Goal: Information Seeking & Learning: Learn about a topic

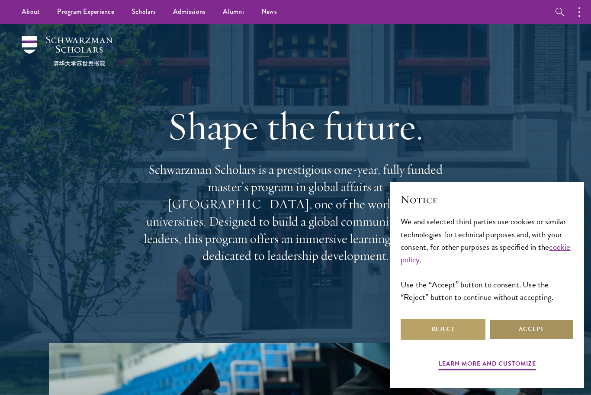
click at [549, 335] on button "Accept" at bounding box center [531, 329] width 85 height 21
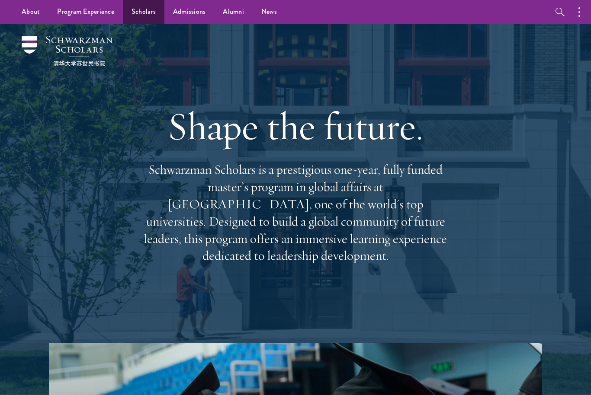
click at [147, 13] on link "Scholars" at bounding box center [144, 12] width 42 height 24
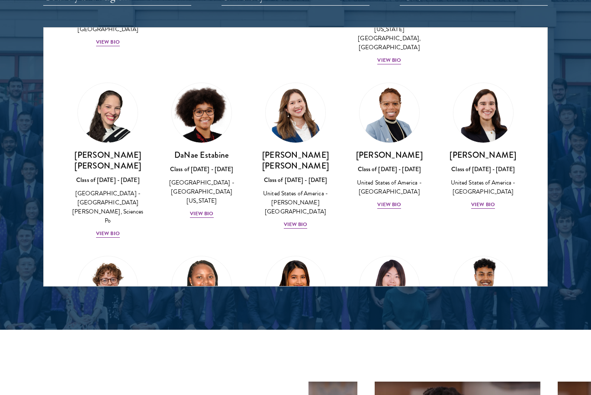
scroll to position [1173, 0]
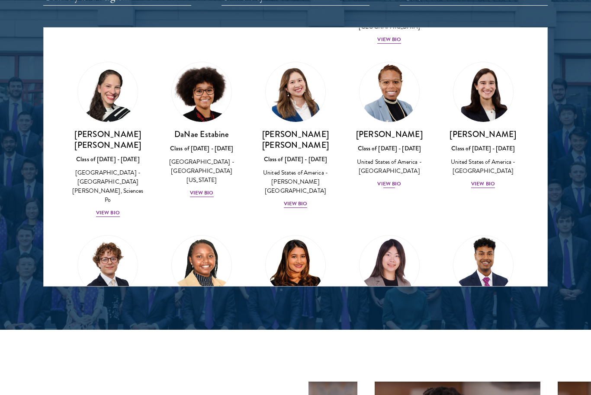
click at [398, 180] on div "View Bio" at bounding box center [389, 184] width 24 height 8
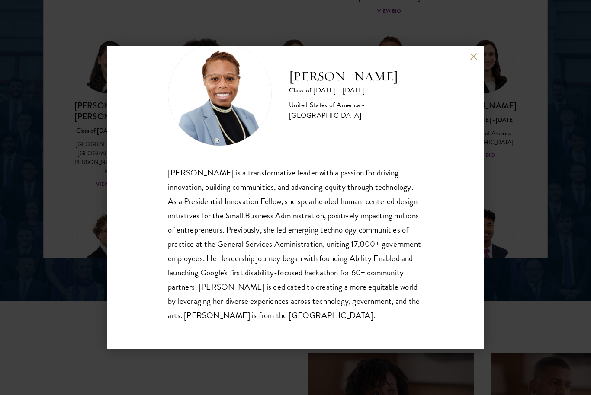
scroll to position [29, 0]
click at [511, 143] on div "Eboni Freeman Class of 2025 - 2026 United States of America - Emory University …" at bounding box center [295, 197] width 591 height 395
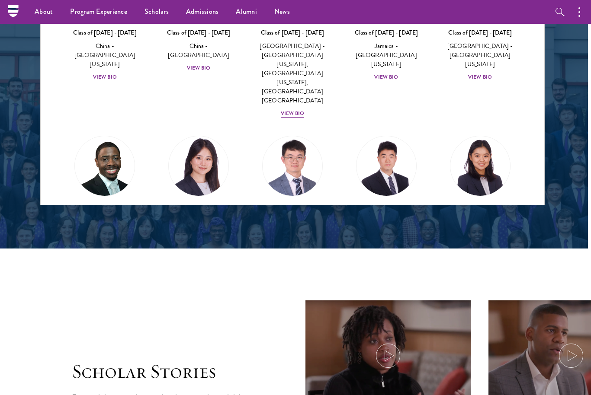
scroll to position [4328, 0]
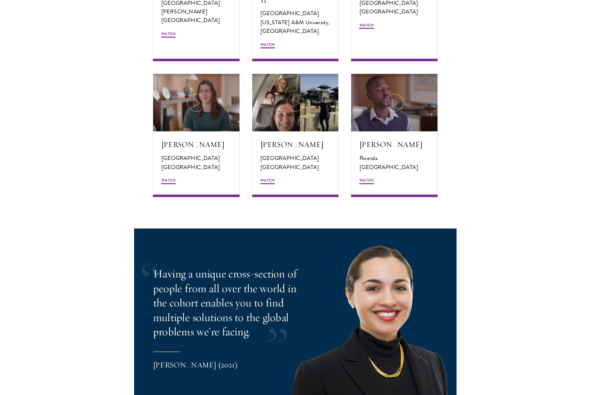
scroll to position [1632, 0]
